Goal: Task Accomplishment & Management: Use online tool/utility

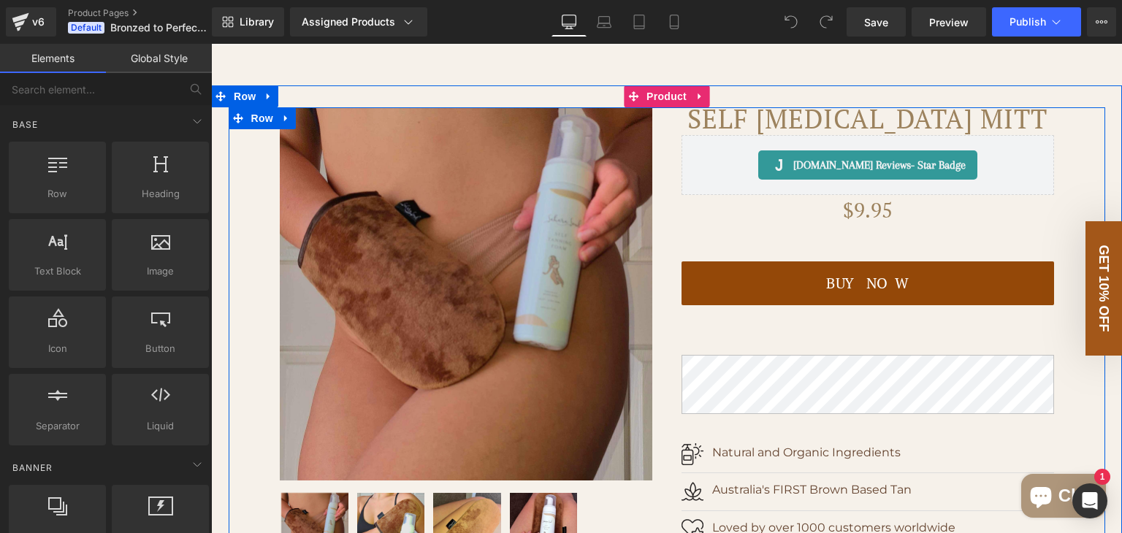
scroll to position [97, 0]
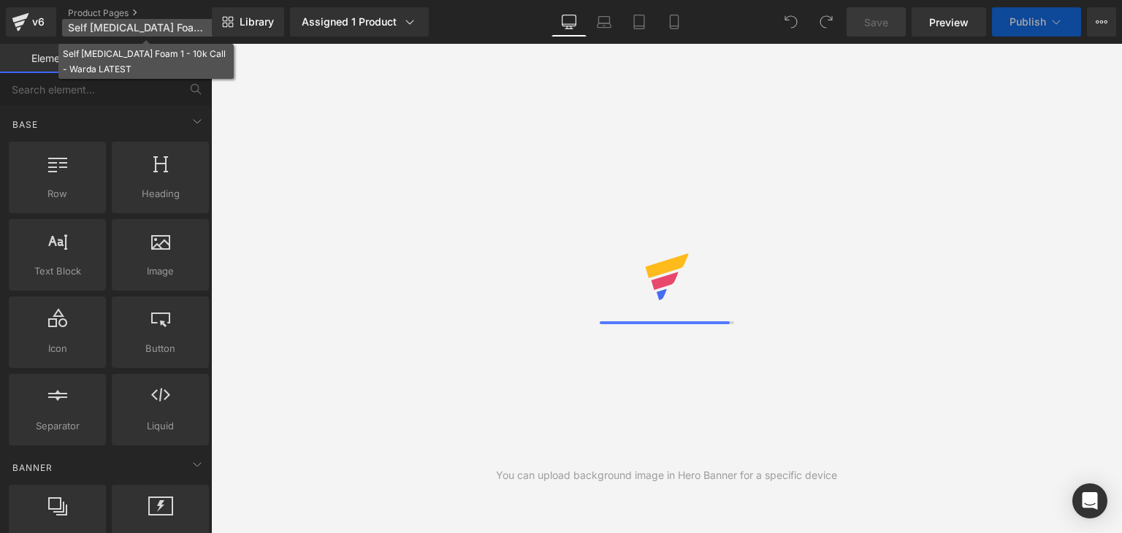
click at [166, 33] on span "Self Tanning Foam 1 - 10k Call - Warda LATEST" at bounding box center [138, 28] width 140 height 12
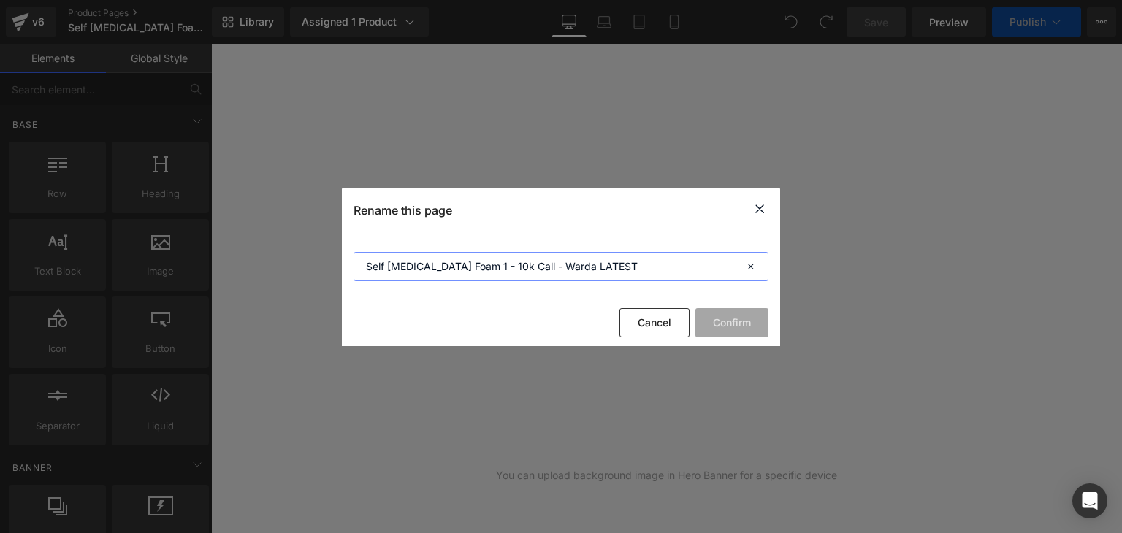
click at [607, 265] on input "Self Tanning Foam 1 - 10k Call - Warda LATEST" at bounding box center [561, 266] width 415 height 29
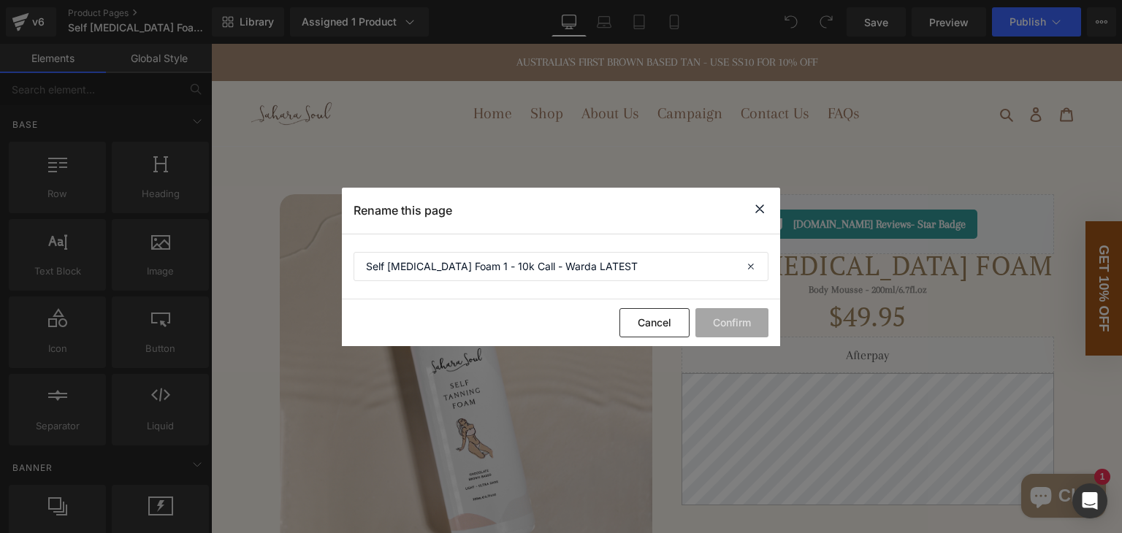
click at [757, 216] on icon at bounding box center [760, 209] width 18 height 18
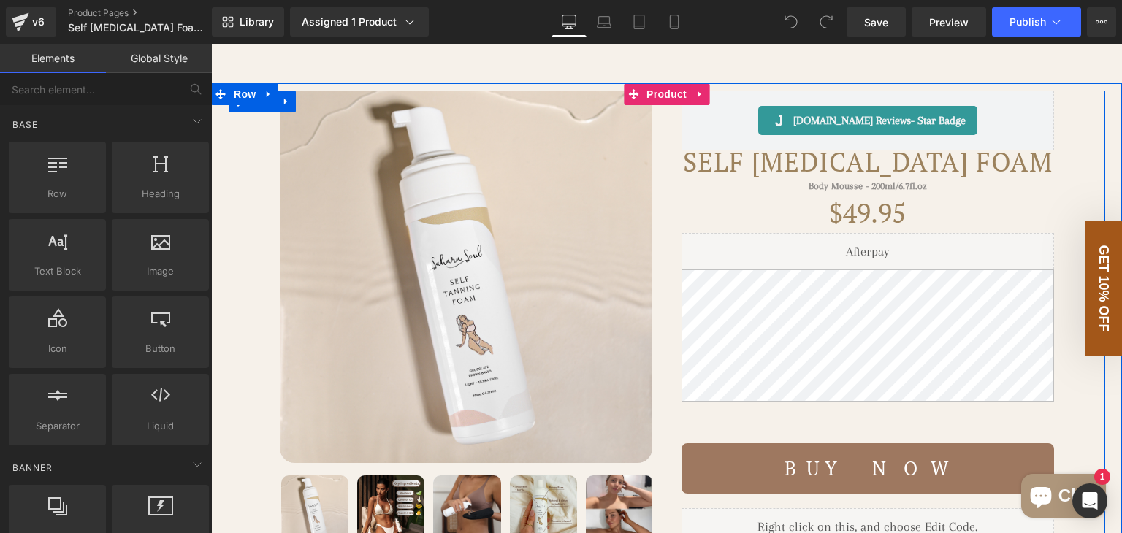
scroll to position [97, 0]
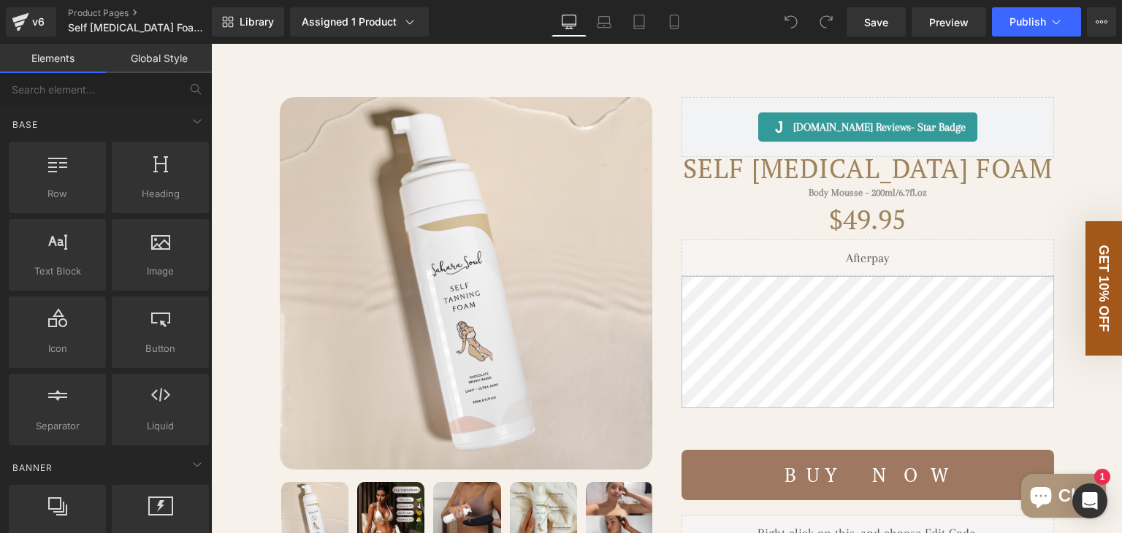
click at [159, 57] on link "Global Style" at bounding box center [159, 58] width 106 height 29
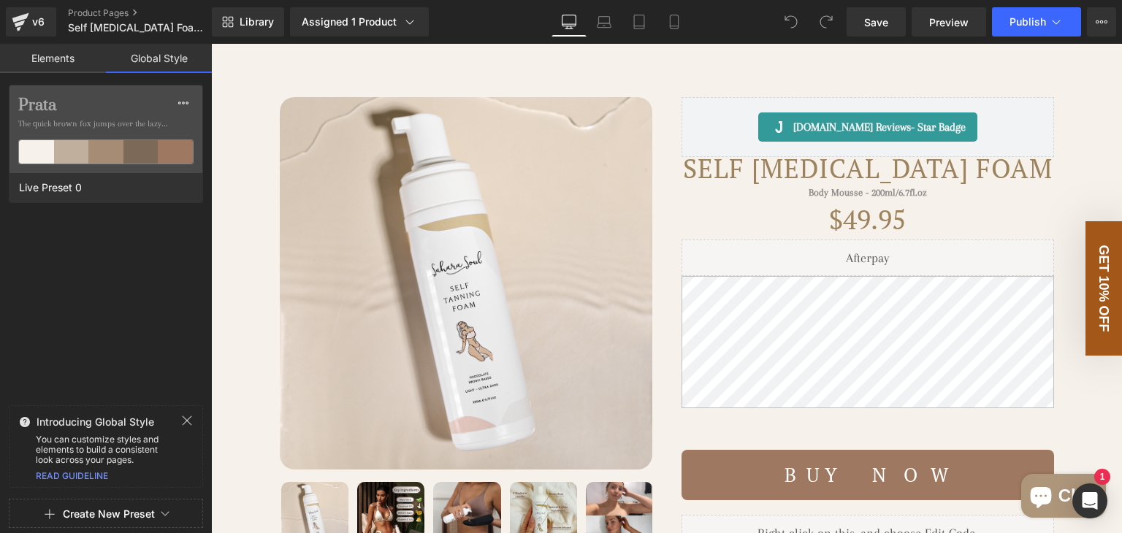
click at [36, 53] on link "Elements" at bounding box center [53, 58] width 106 height 29
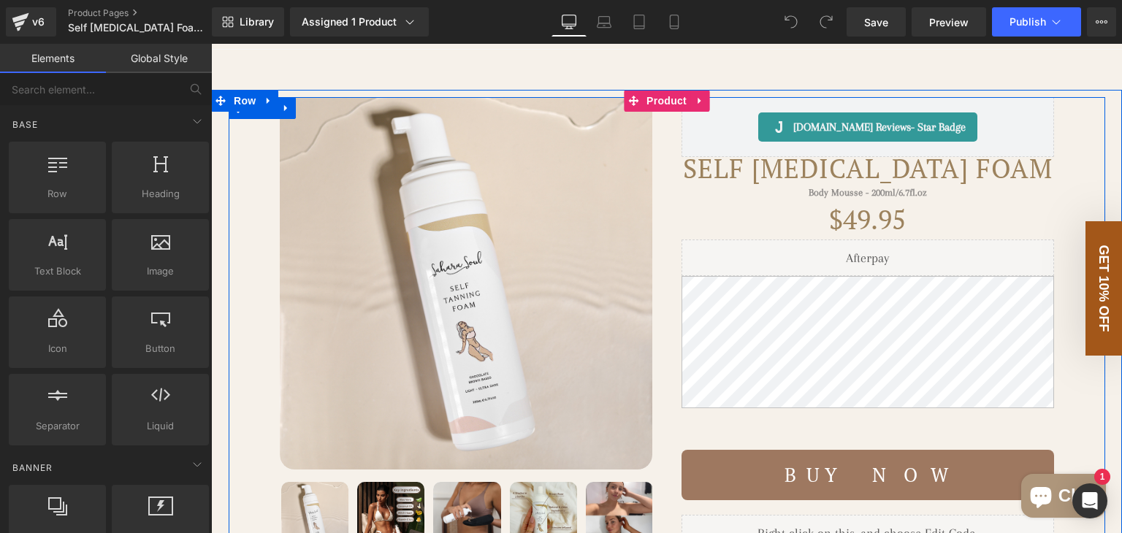
click at [738, 271] on div "Liquid" at bounding box center [868, 258] width 373 height 37
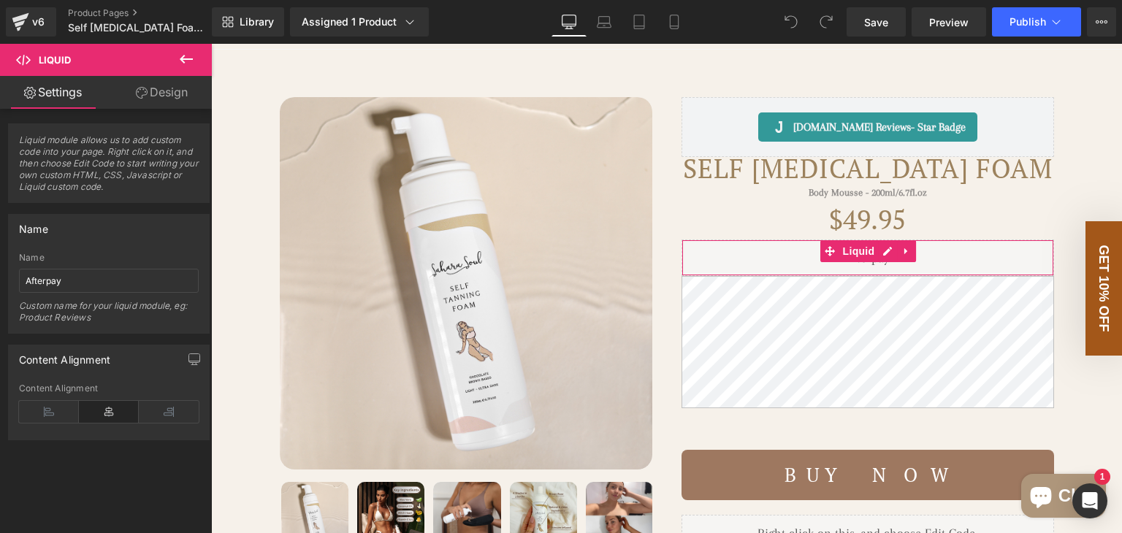
click at [149, 99] on link "Design" at bounding box center [162, 92] width 106 height 33
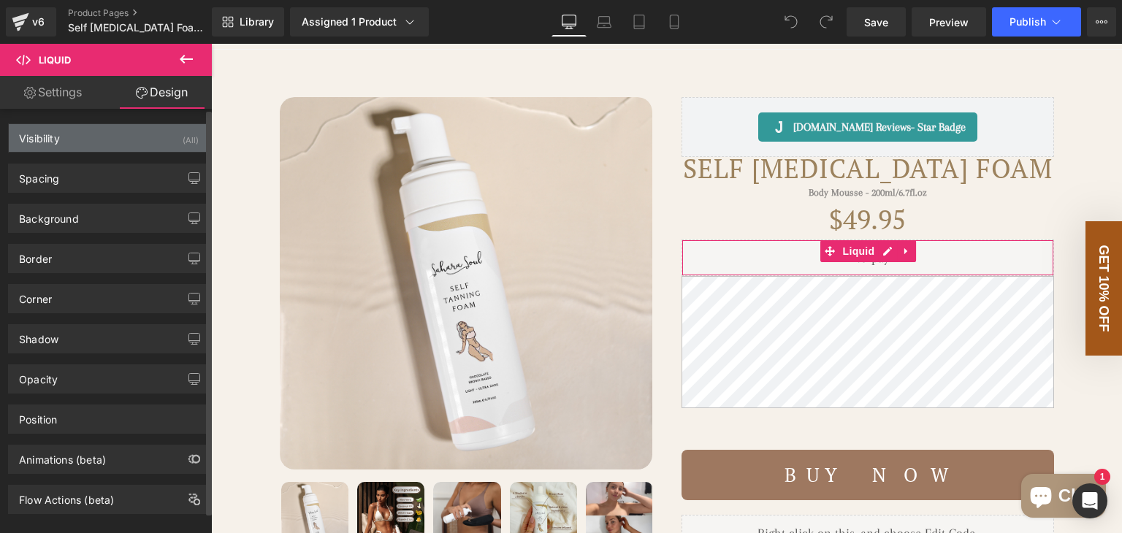
click at [126, 139] on div "Visibility (All)" at bounding box center [109, 138] width 200 height 28
